Goal: Task Accomplishment & Management: Use online tool/utility

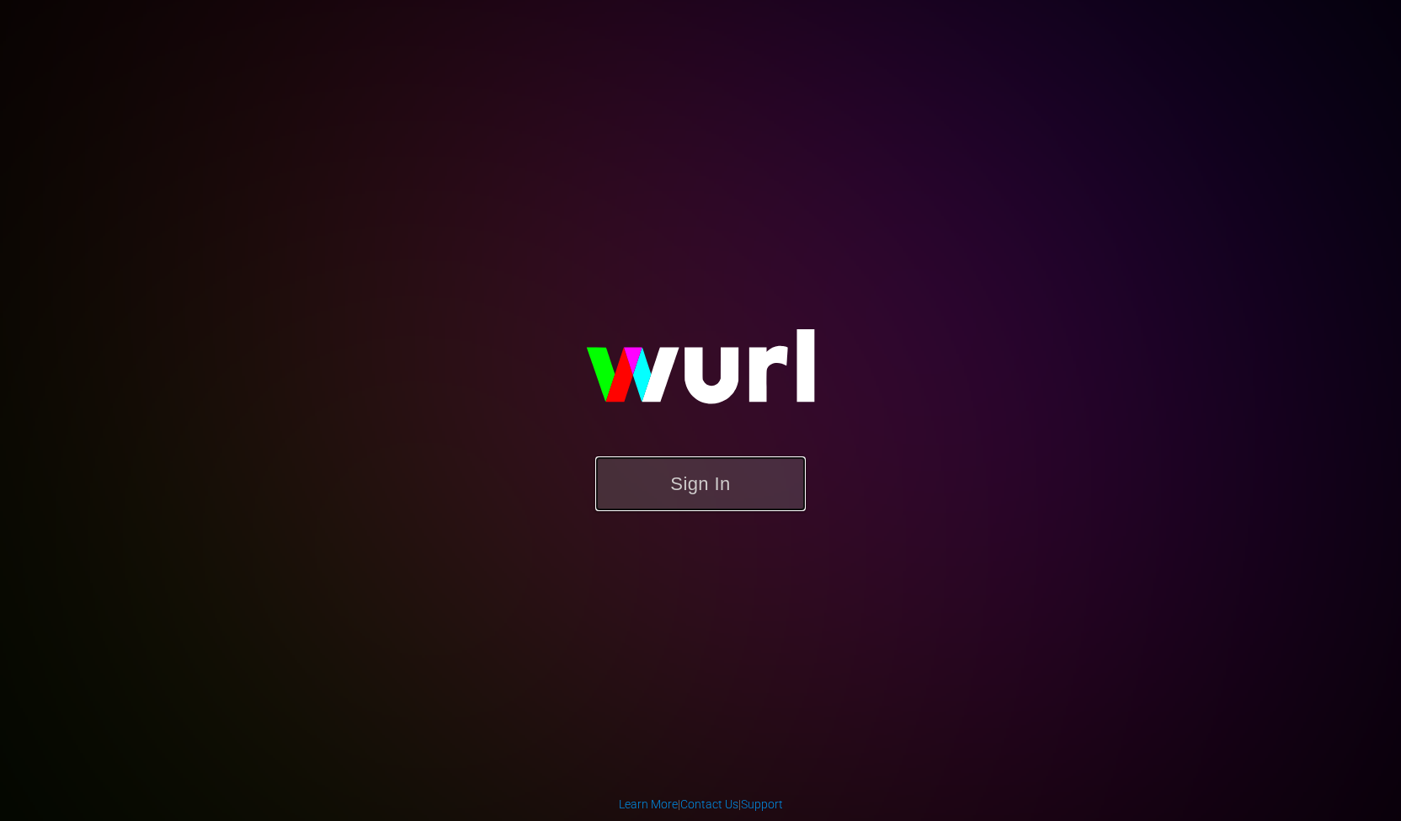
click at [720, 498] on button "Sign In" at bounding box center [700, 483] width 211 height 55
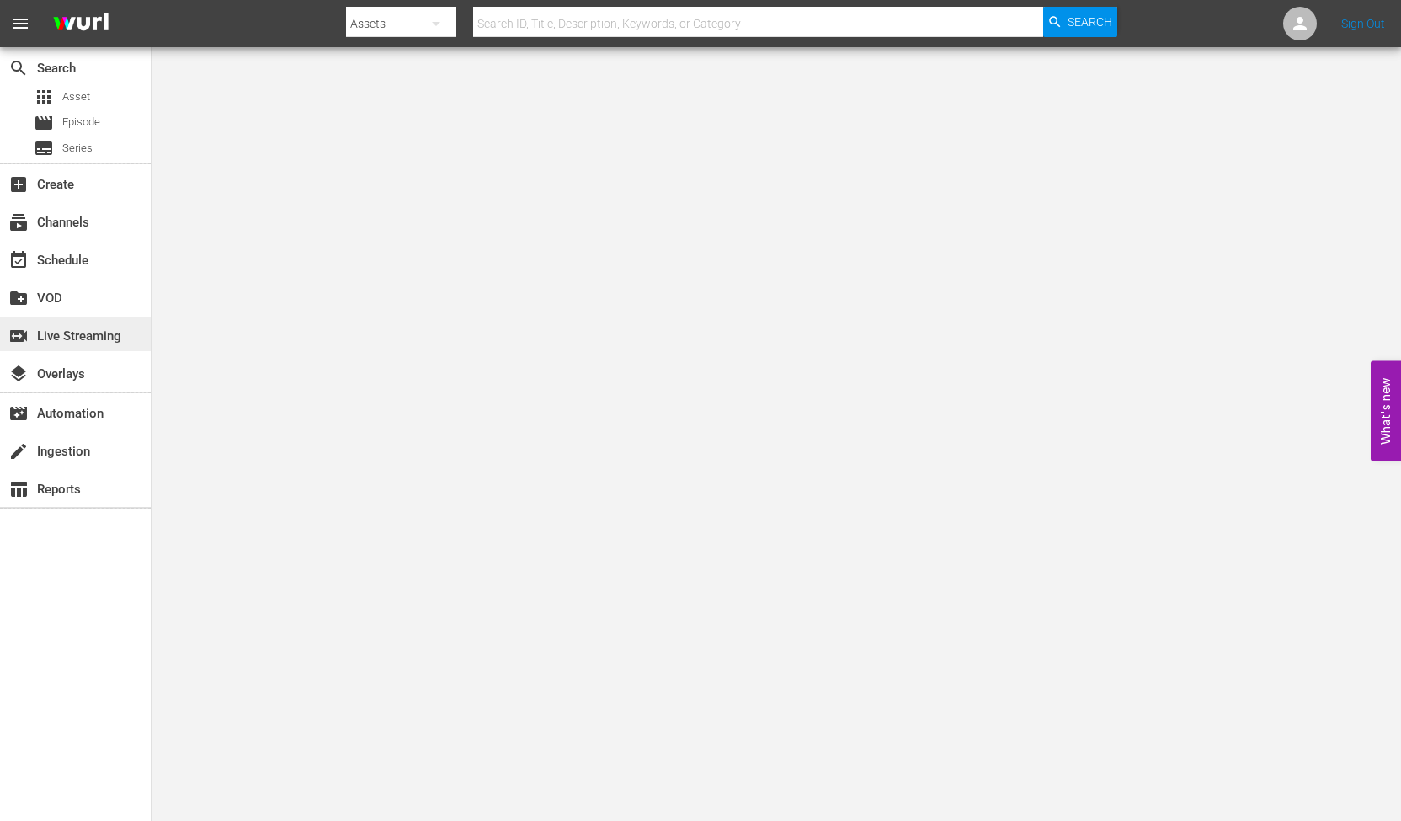
click at [89, 347] on div "switch_video Live Streaming" at bounding box center [75, 335] width 151 height 34
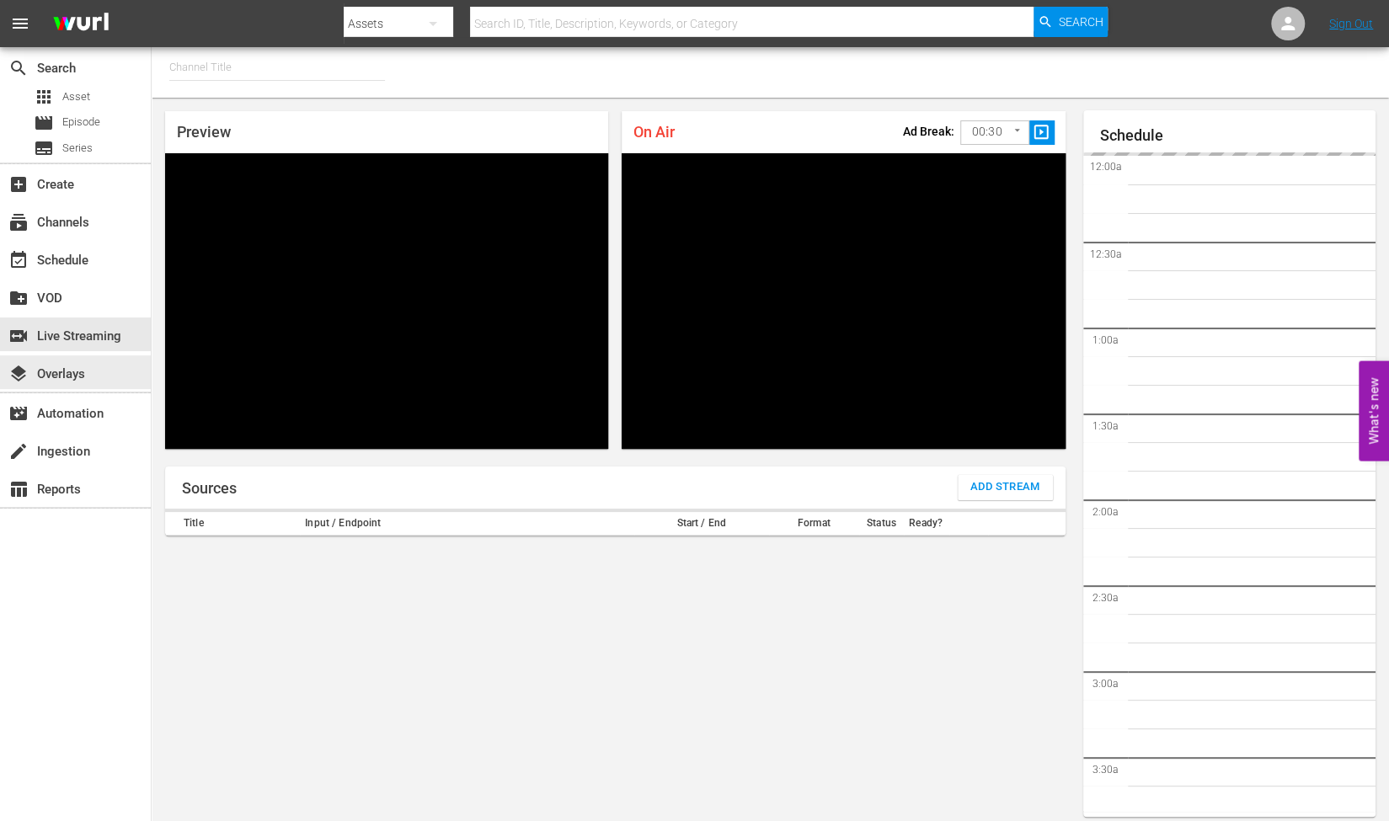
type input "RugbyPass TV (1872)"
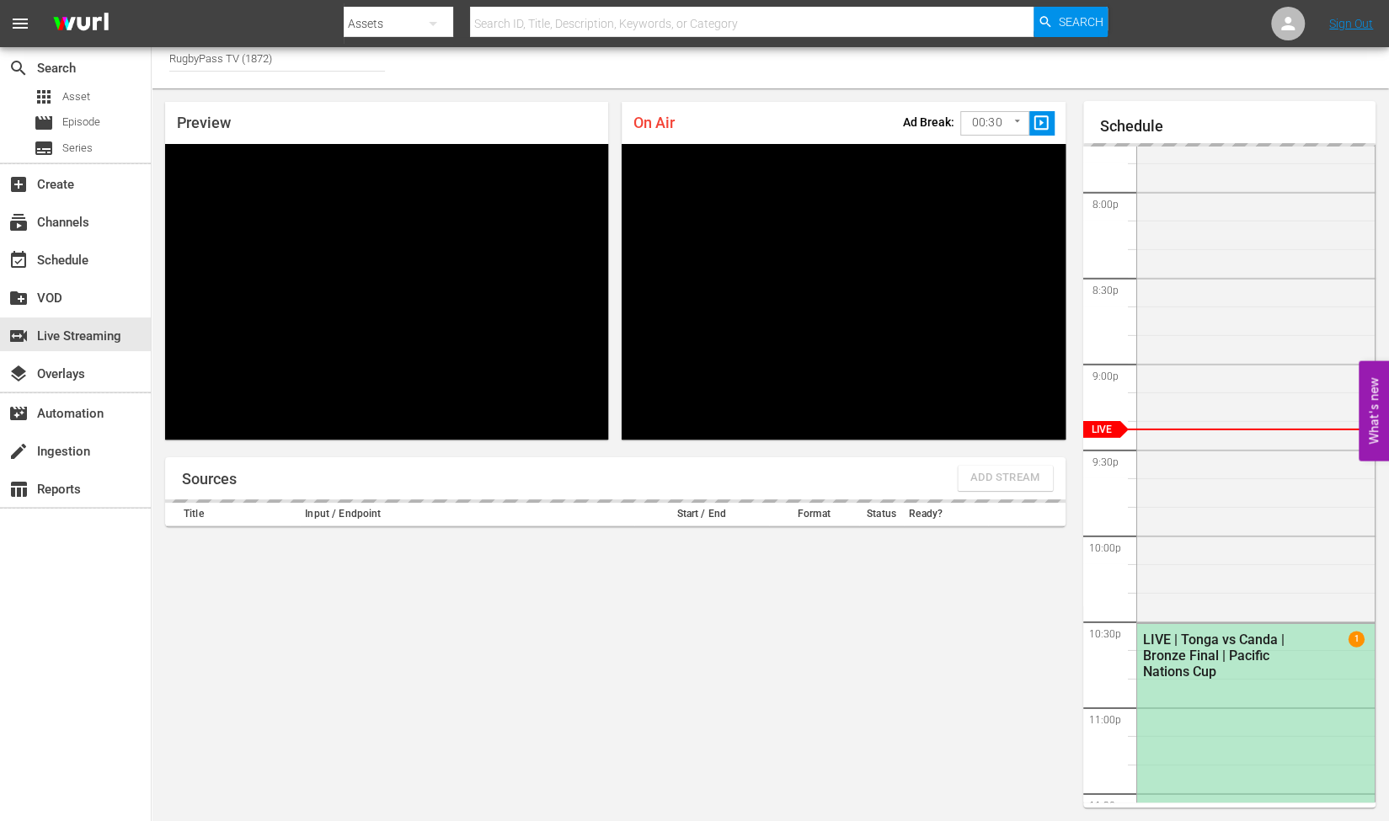
scroll to position [3345, 0]
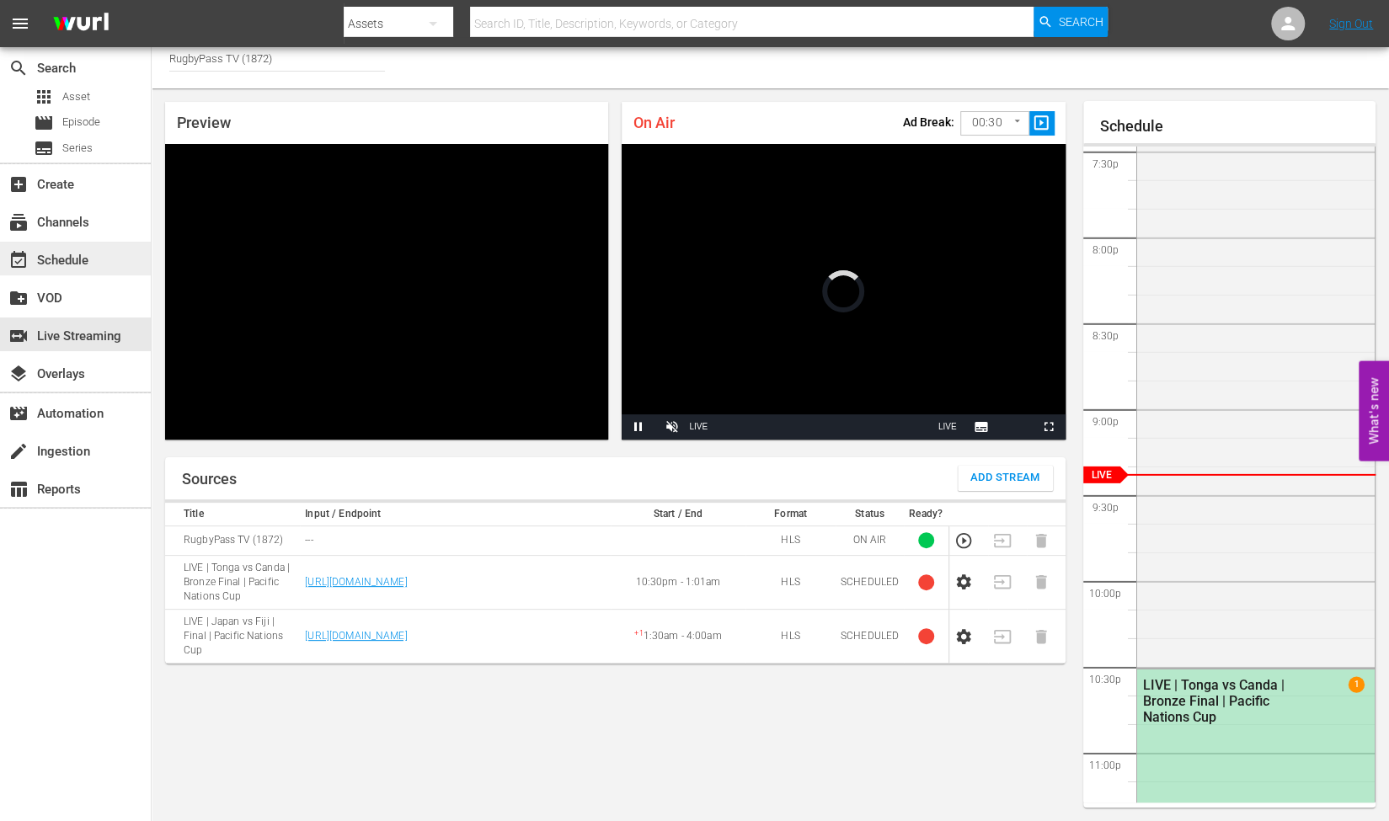
click at [99, 253] on div "event_available Schedule" at bounding box center [75, 259] width 151 height 34
